Goal: Information Seeking & Learning: Learn about a topic

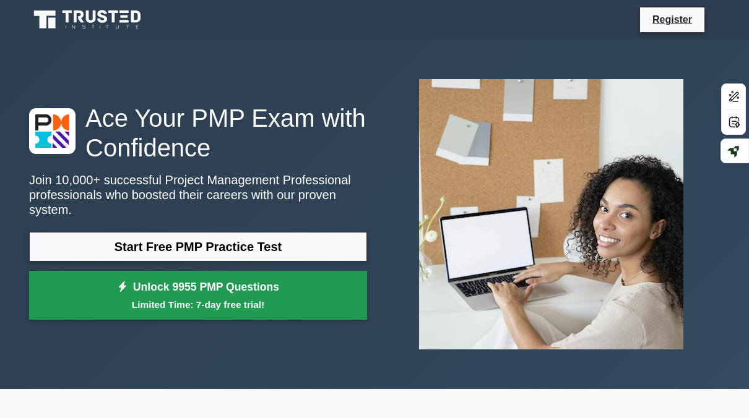
click at [256, 282] on link "Unlock 9955 PMP Questions Limited Time: 7-day free trial!" at bounding box center [198, 296] width 338 height 50
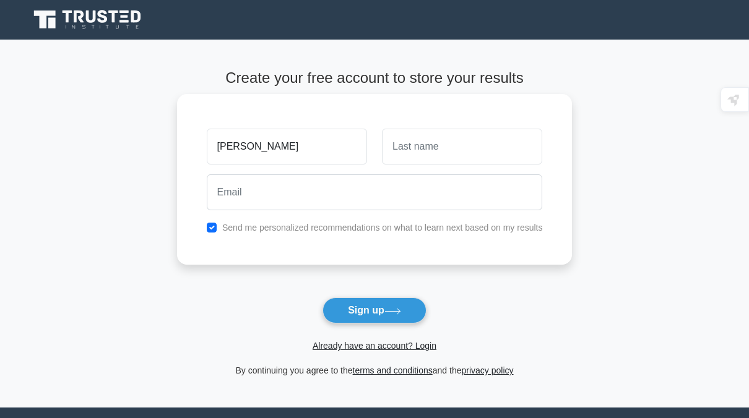
type input "[PERSON_NAME]"
click at [419, 154] on input "text" at bounding box center [462, 147] width 160 height 36
type input "Aburshaid"
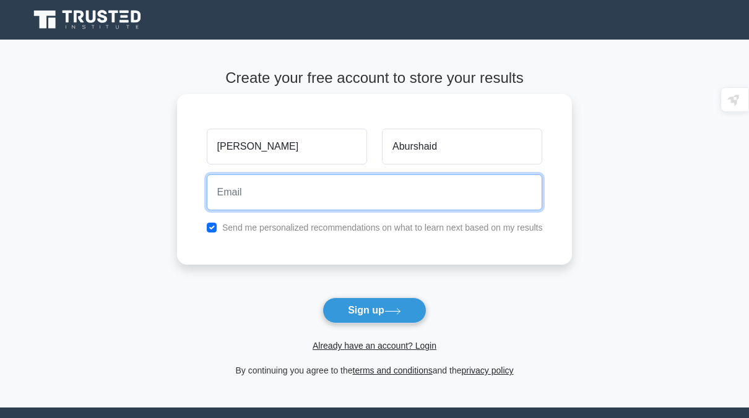
type input "m7amad-nidal@hotmail.com"
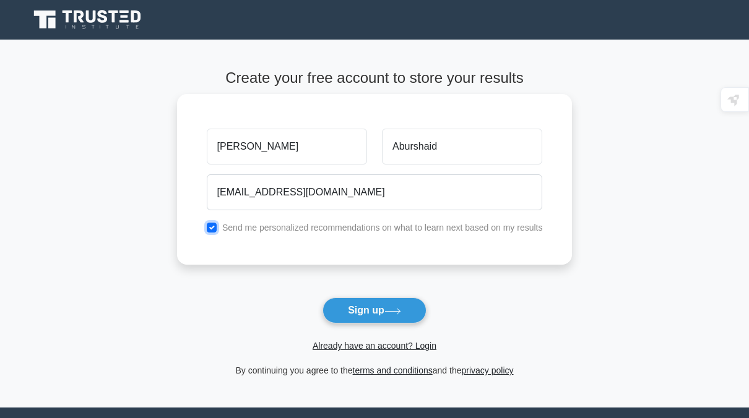
click at [208, 229] on input "checkbox" at bounding box center [212, 228] width 10 height 10
checkbox input "false"
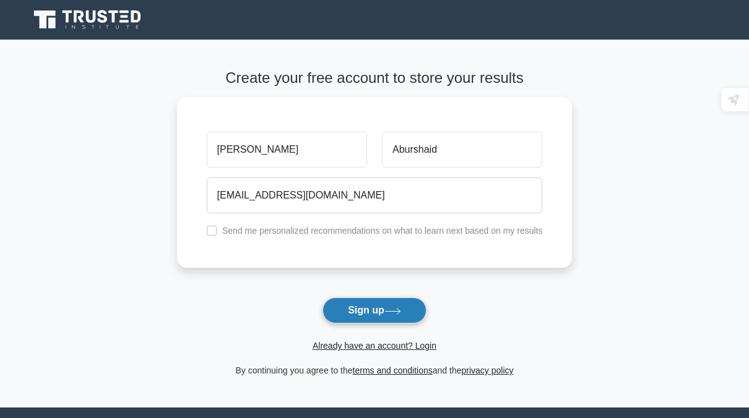
click at [370, 308] on button "Sign up" at bounding box center [375, 311] width 104 height 26
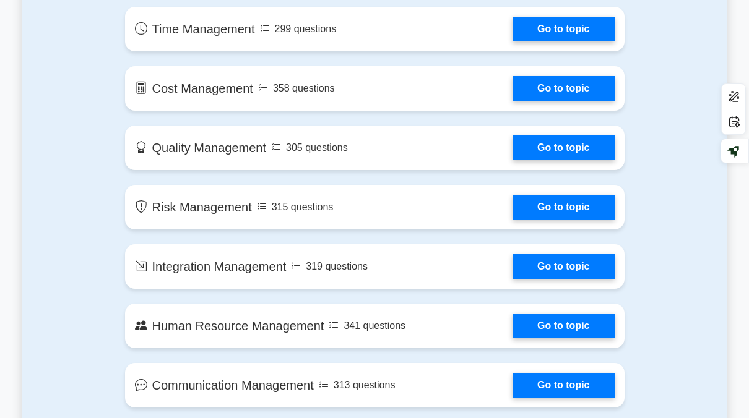
scroll to position [805, 0]
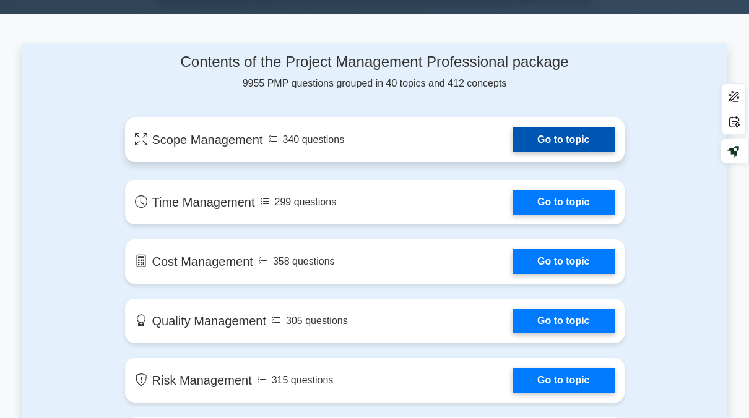
click at [566, 141] on link "Go to topic" at bounding box center [564, 140] width 102 height 25
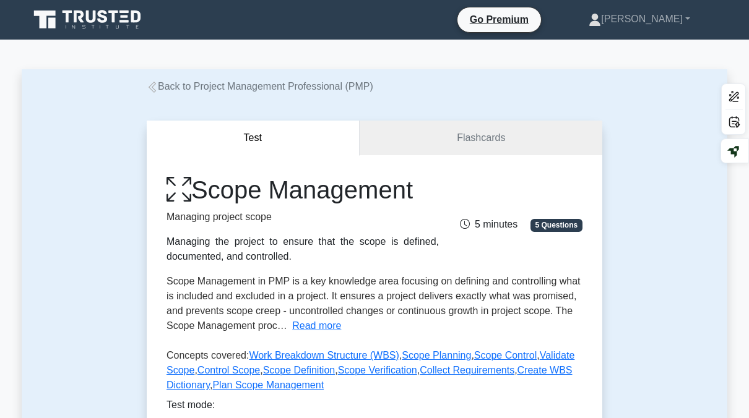
scroll to position [124, 0]
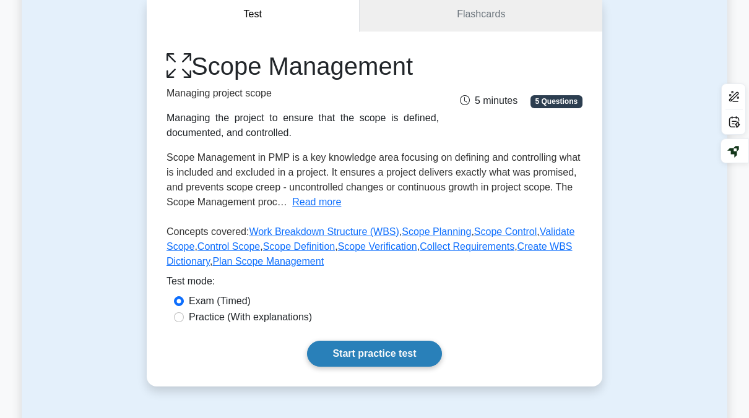
click at [344, 358] on link "Start practice test" at bounding box center [374, 354] width 134 height 26
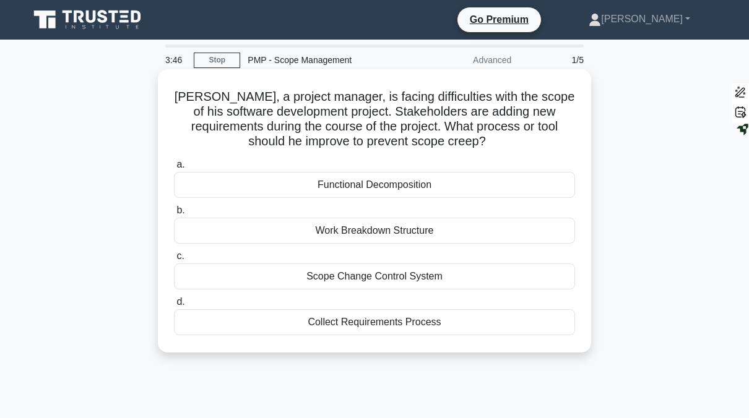
click at [366, 323] on div "Collect Requirements Process" at bounding box center [374, 323] width 401 height 26
click at [174, 306] on input "d. Collect Requirements Process" at bounding box center [174, 302] width 0 height 8
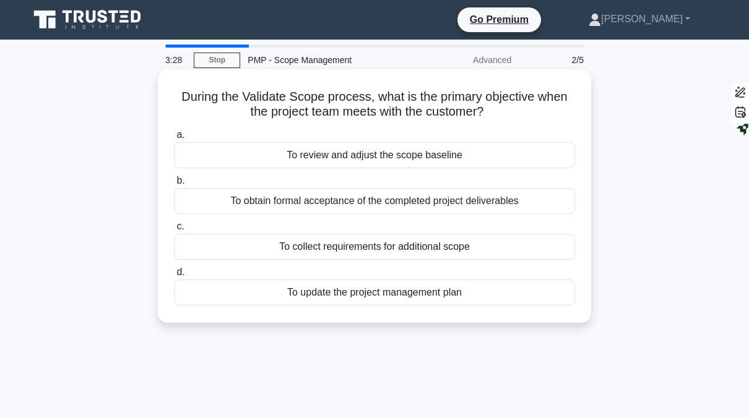
click at [282, 204] on div "To obtain formal acceptance of the completed project deliverables" at bounding box center [374, 201] width 401 height 26
click at [174, 185] on input "b. To obtain formal acceptance of the completed project deliverables" at bounding box center [174, 181] width 0 height 8
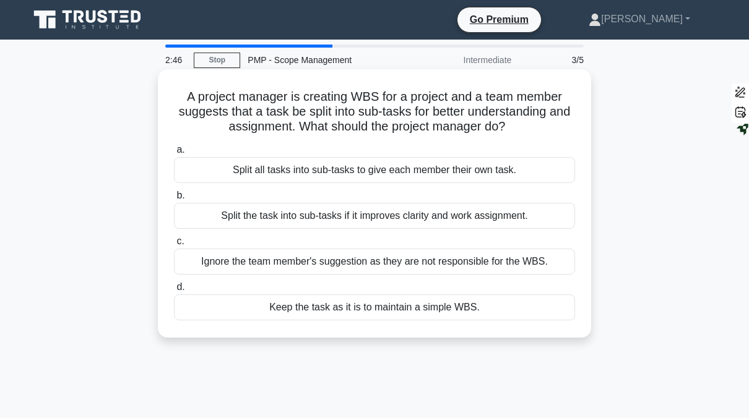
click at [247, 222] on div "Split the task into sub-tasks if it improves clarity and work assignment." at bounding box center [374, 216] width 401 height 26
click at [174, 200] on input "b. Split the task into sub-tasks if it improves clarity and work assignment." at bounding box center [174, 196] width 0 height 8
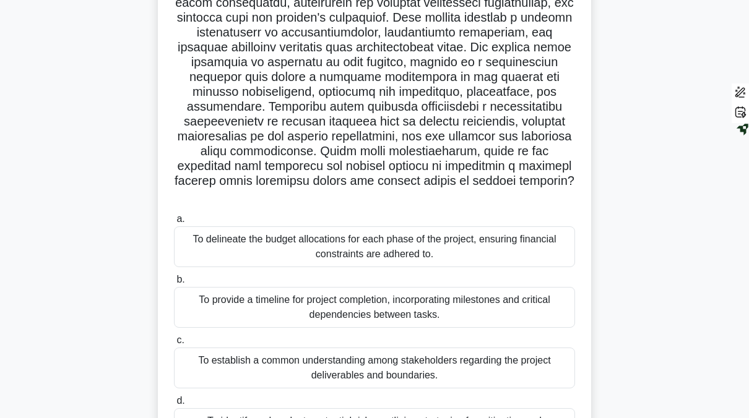
scroll to position [186, 0]
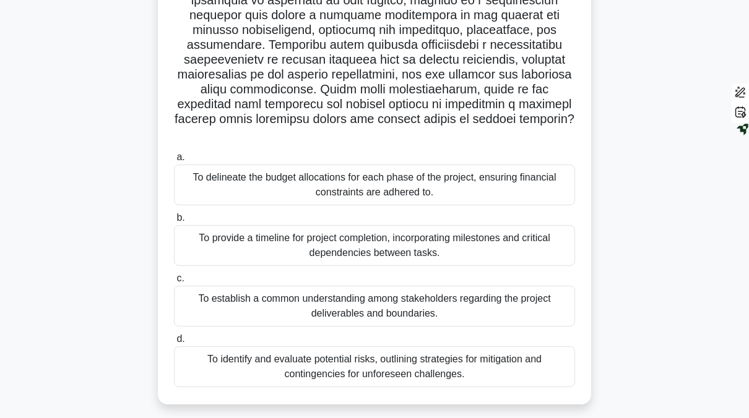
click at [287, 296] on div "To establish a common understanding among stakeholders regarding the project de…" at bounding box center [374, 306] width 401 height 41
click at [174, 283] on input "c. To establish a common understanding among stakeholders regarding the project…" at bounding box center [174, 279] width 0 height 8
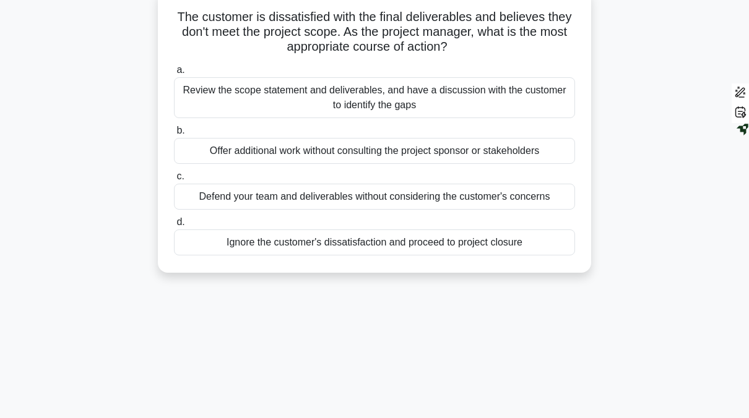
scroll to position [0, 0]
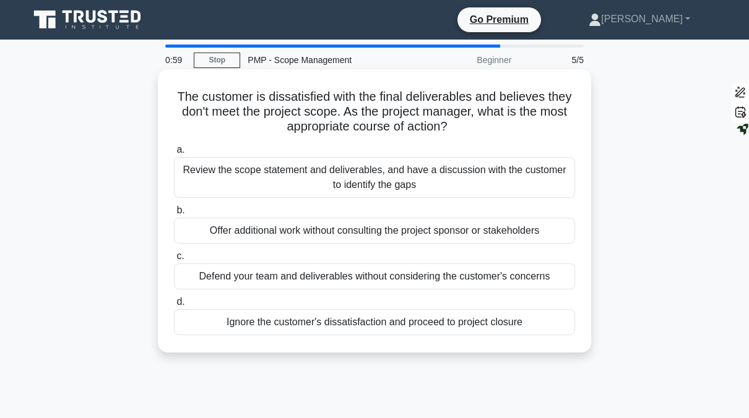
click at [312, 175] on div "Review the scope statement and deliverables, and have a discussion with the cus…" at bounding box center [374, 177] width 401 height 41
click at [174, 154] on input "a. Review the scope statement and deliverables, and have a discussion with the …" at bounding box center [174, 150] width 0 height 8
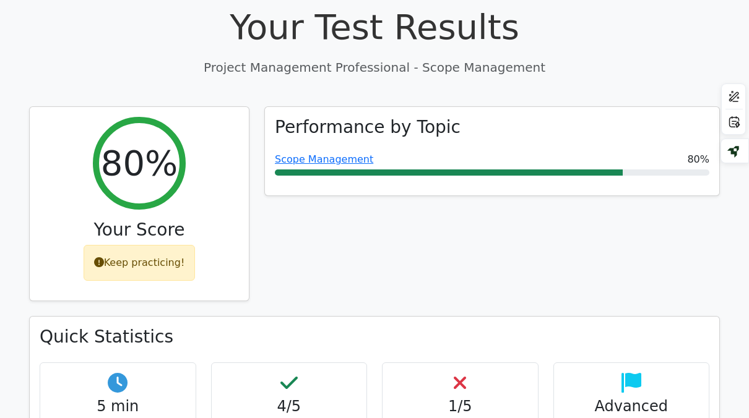
scroll to position [495, 0]
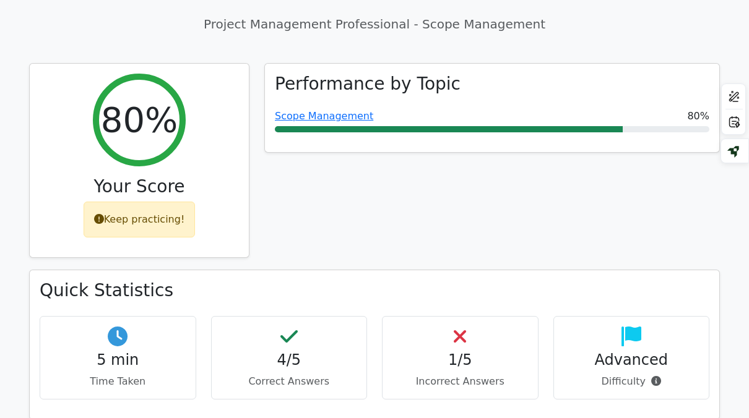
click at [471, 352] on h4 "1/5" at bounding box center [460, 361] width 136 height 18
click at [633, 352] on h4 "Advanced" at bounding box center [632, 361] width 136 height 18
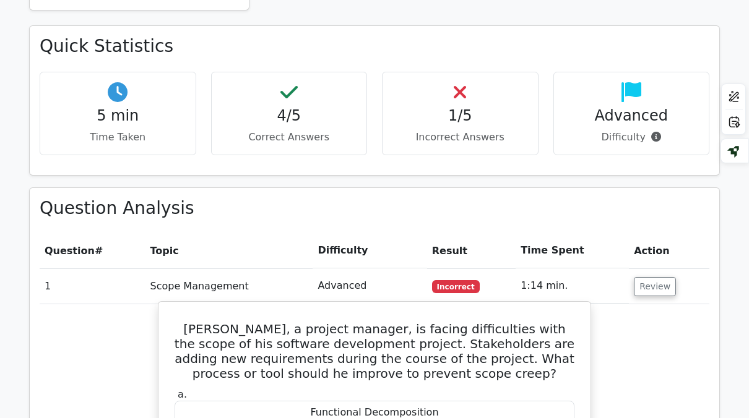
scroll to position [929, 0]
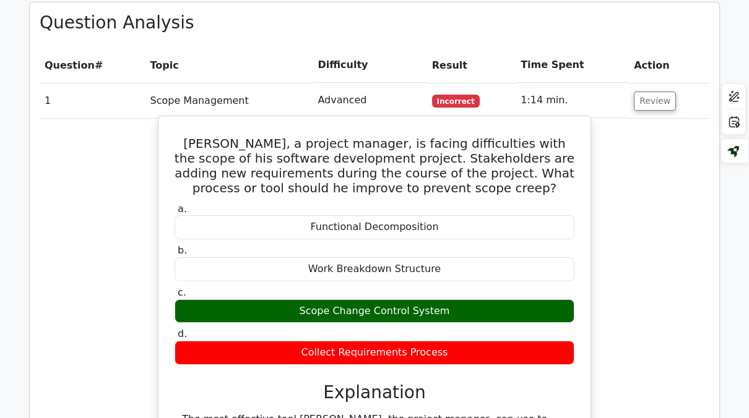
drag, startPoint x: 188, startPoint y: 83, endPoint x: 478, endPoint y: 291, distance: 357.2
click at [478, 291] on div "[PERSON_NAME], a project manager, is facing difficulties with the scope of his …" at bounding box center [374, 367] width 422 height 492
copy div "[PERSON_NAME], a project manager, is facing difficulties with the scope of his …"
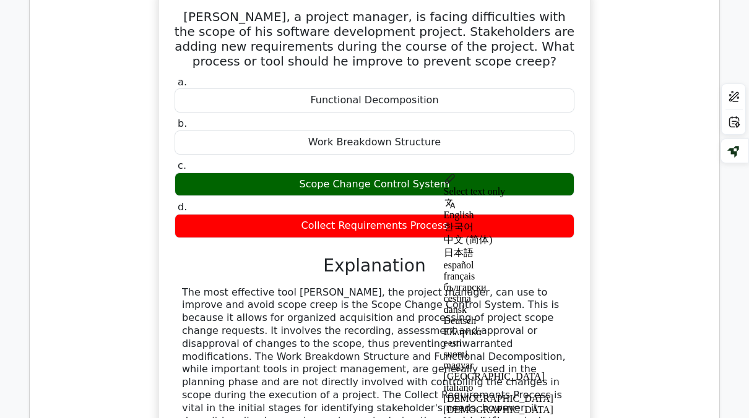
scroll to position [1300, 0]
